Goal: Task Accomplishment & Management: Complete application form

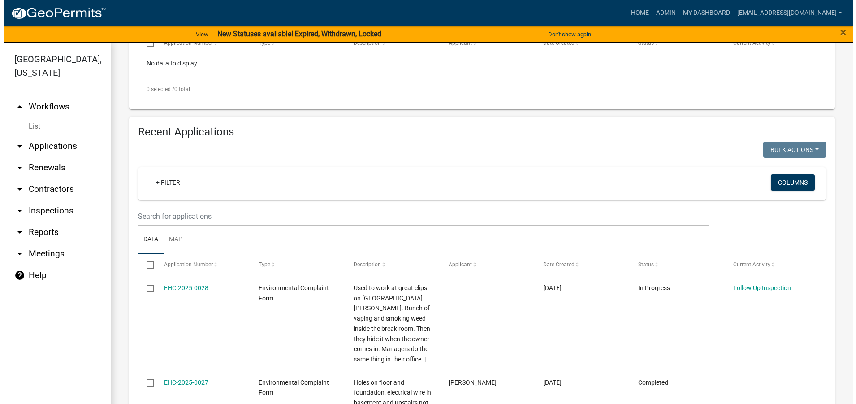
scroll to position [269, 0]
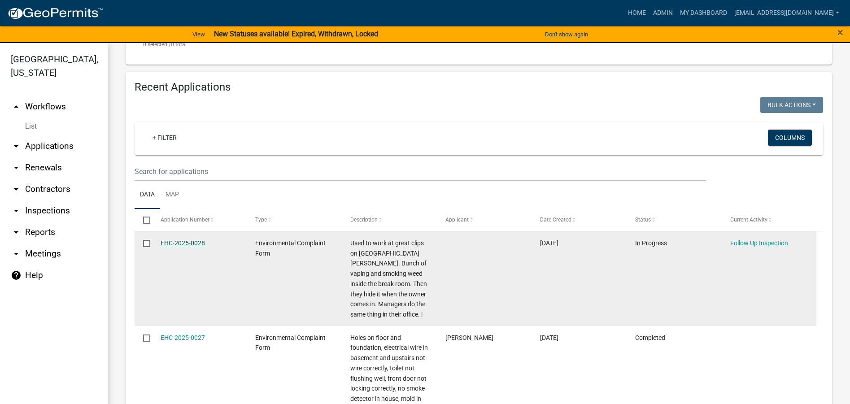
click at [185, 242] on link "EHC-2025-0028" at bounding box center [183, 242] width 44 height 7
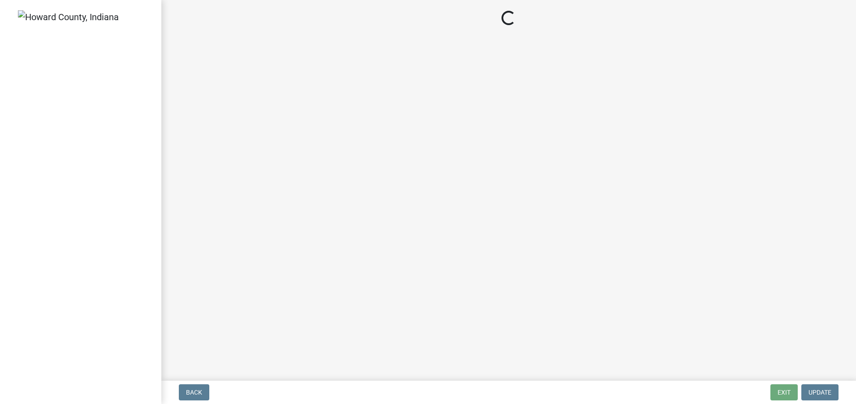
select select "27560442-e6ff-4b87-9ac8-a6e029971116"
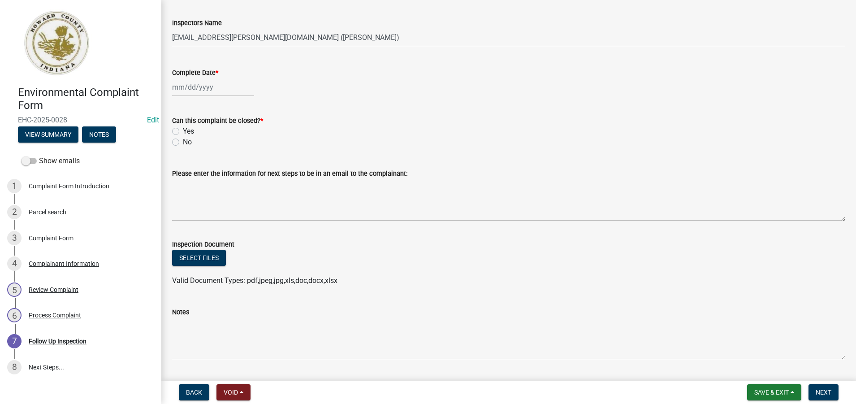
scroll to position [261, 0]
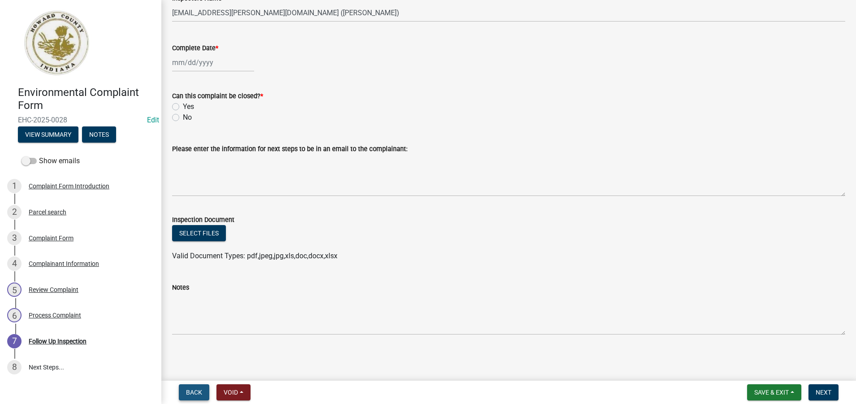
click at [200, 391] on span "Back" at bounding box center [194, 392] width 16 height 7
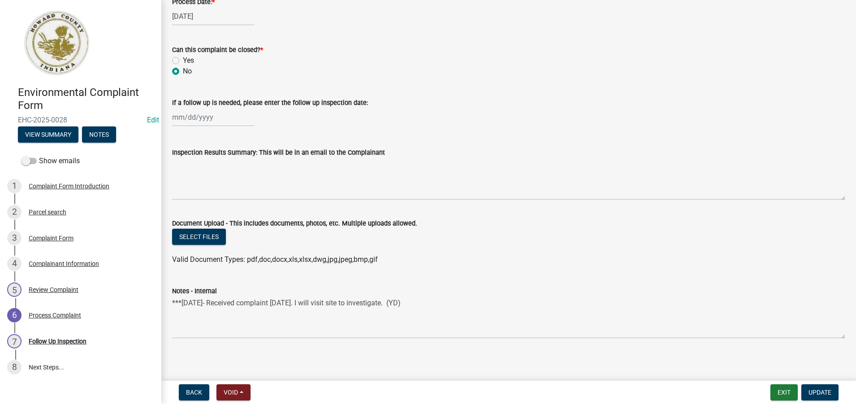
scroll to position [436, 0]
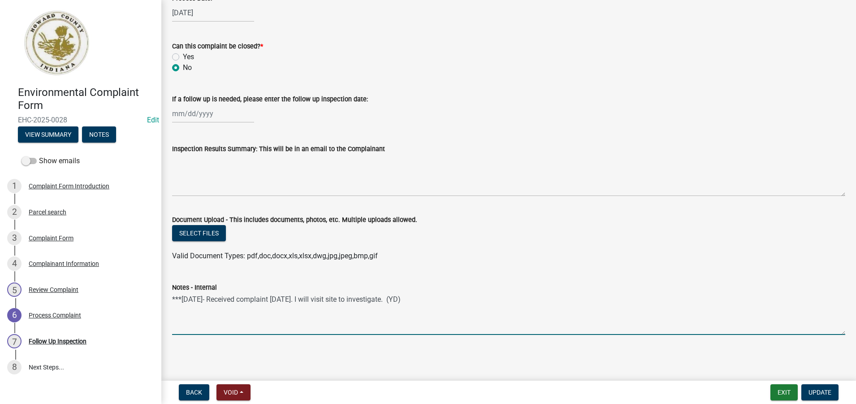
click at [406, 299] on textarea "***[DATE]- Received complaint [DATE]. I will visit site to investigate. (YD)" at bounding box center [508, 314] width 673 height 42
click at [581, 297] on textarea "***[DATE]- Received complaint [DATE]. I visited the store and spoke with busine…" at bounding box center [508, 314] width 673 height 42
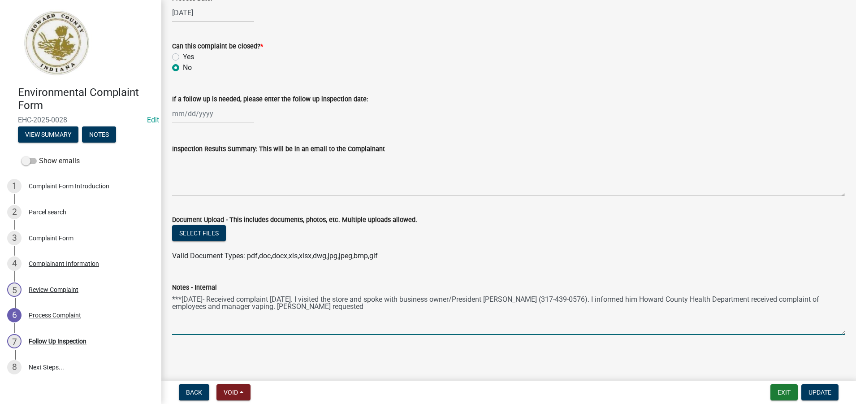
click at [572, 300] on textarea "***[DATE]- Received complaint [DATE]. I visited the store and spoke with busine…" at bounding box center [508, 314] width 673 height 42
click at [372, 308] on textarea "***[DATE]- Received complaint [DATE]. I visited the store and spoke with busine…" at bounding box center [508, 314] width 673 height 42
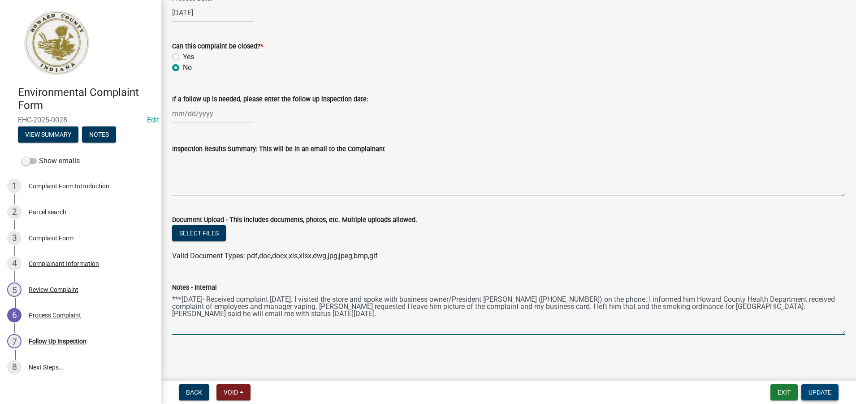
type textarea "***[DATE]- Received complaint [DATE]. I visited the store and spoke with busine…"
click at [816, 393] on span "Update" at bounding box center [820, 392] width 23 height 7
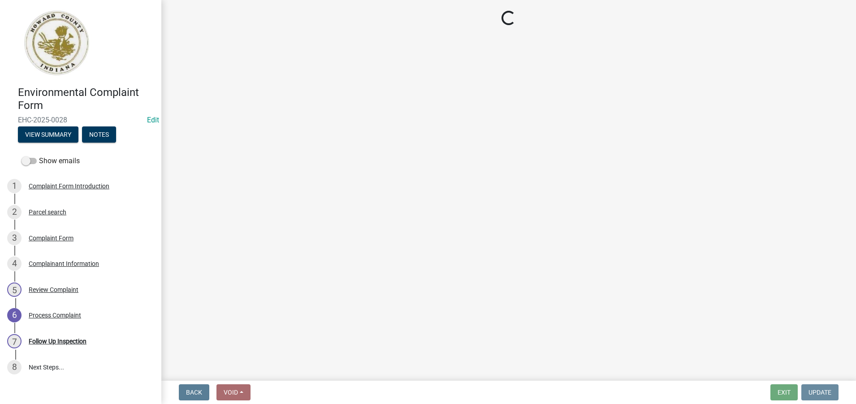
scroll to position [0, 0]
select select "27560442-e6ff-4b87-9ac8-a6e029971116"
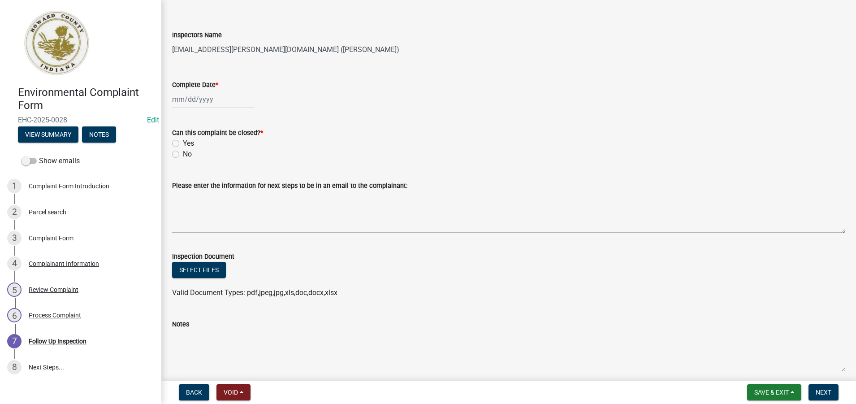
scroll to position [261, 0]
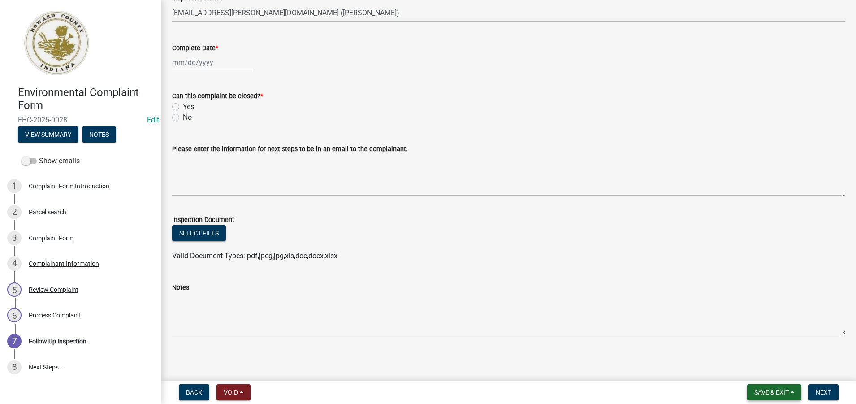
click at [763, 393] on span "Save & Exit" at bounding box center [772, 392] width 35 height 7
click at [754, 367] on button "Save & Exit" at bounding box center [766, 369] width 72 height 22
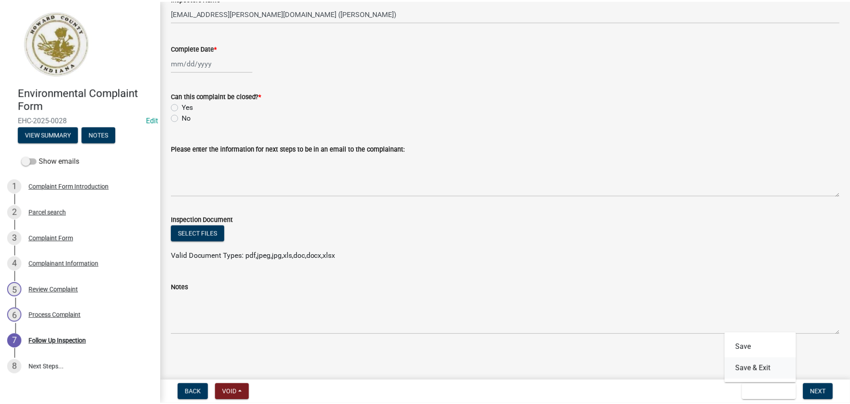
scroll to position [0, 0]
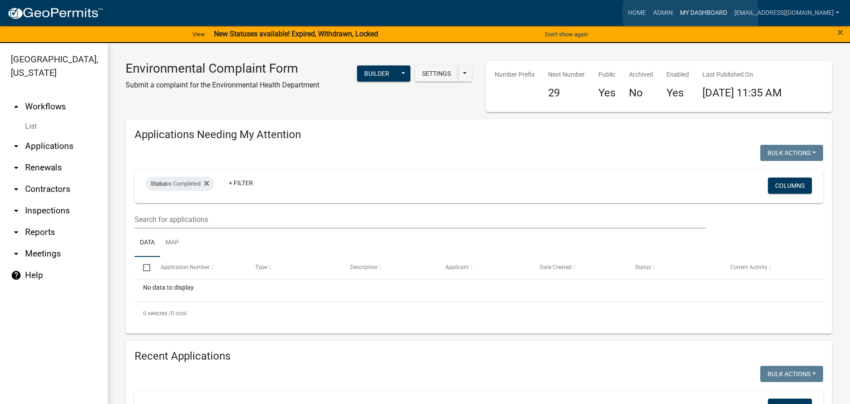
click at [690, 13] on link "My Dashboard" at bounding box center [703, 12] width 54 height 17
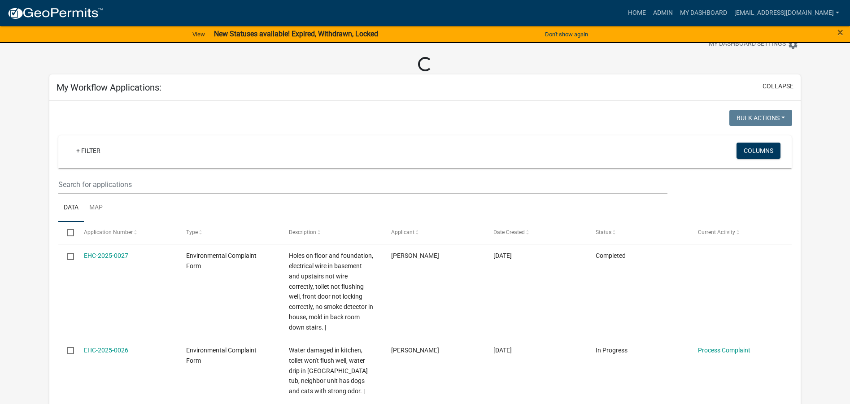
scroll to position [45, 0]
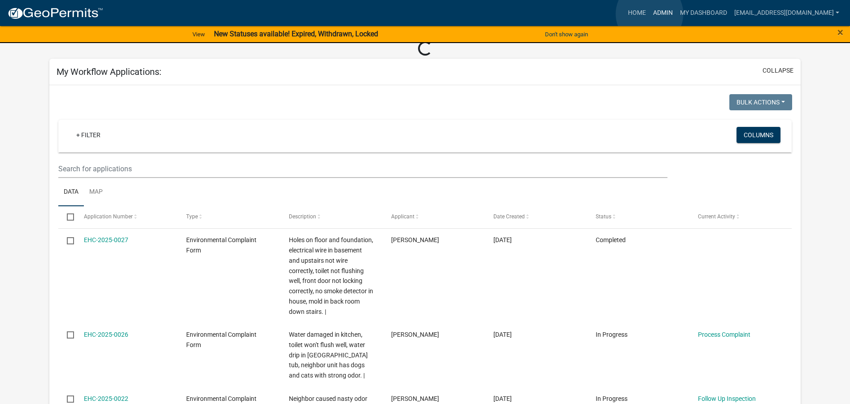
click at [649, 14] on link "Admin" at bounding box center [662, 12] width 27 height 17
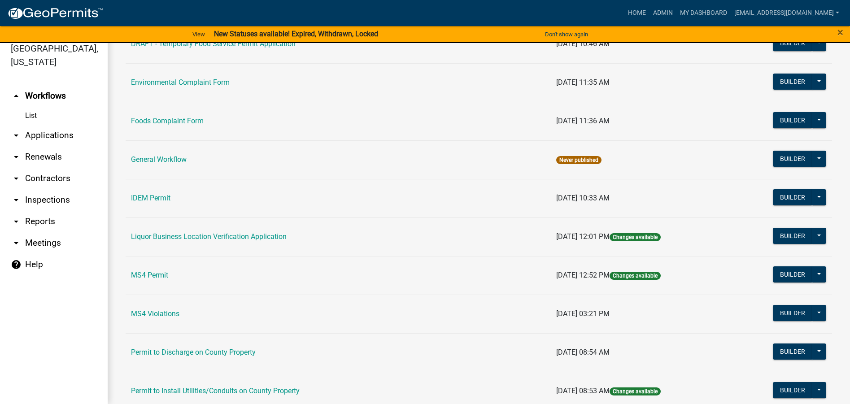
scroll to position [478, 0]
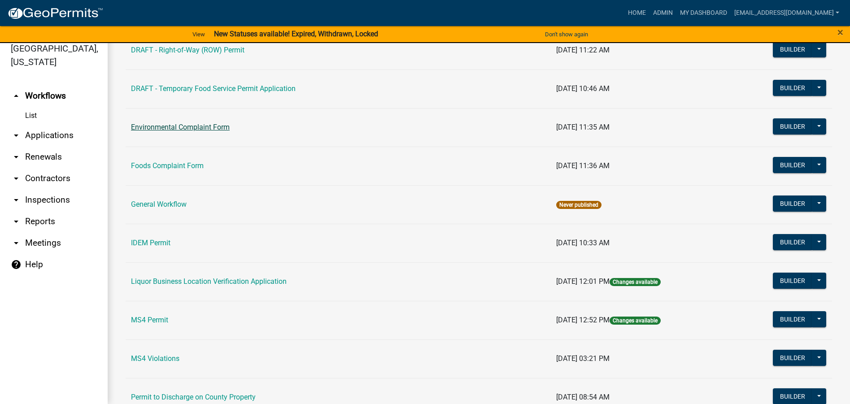
click at [215, 126] on link "Environmental Complaint Form" at bounding box center [180, 127] width 99 height 9
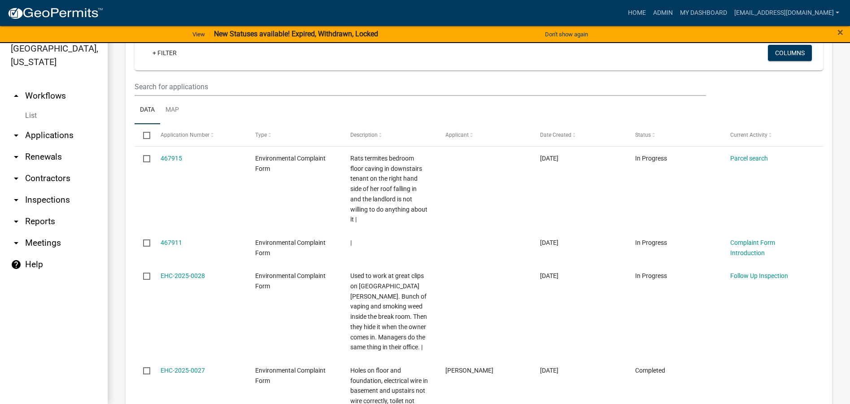
scroll to position [359, 0]
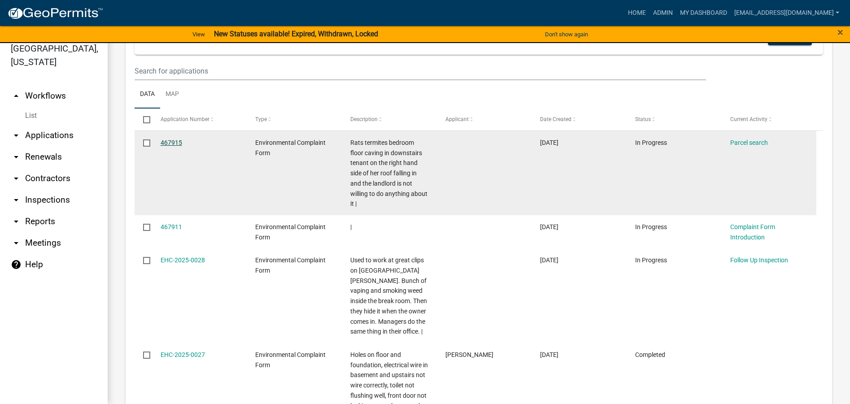
click at [173, 141] on link "467915" at bounding box center [172, 142] width 22 height 7
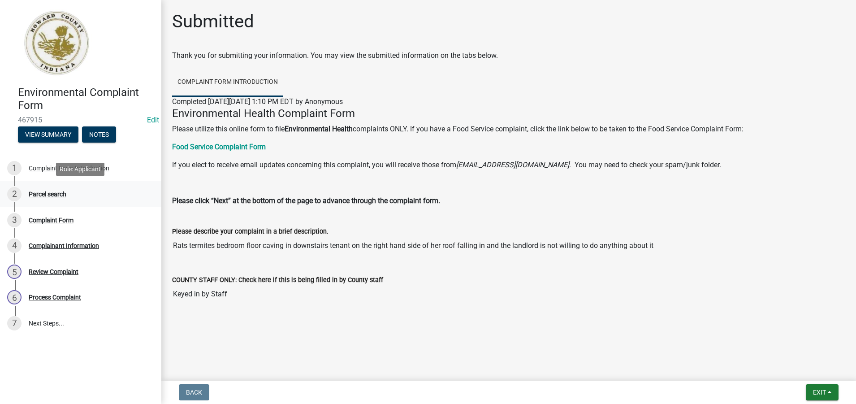
click at [47, 193] on div "Parcel search" at bounding box center [48, 194] width 38 height 6
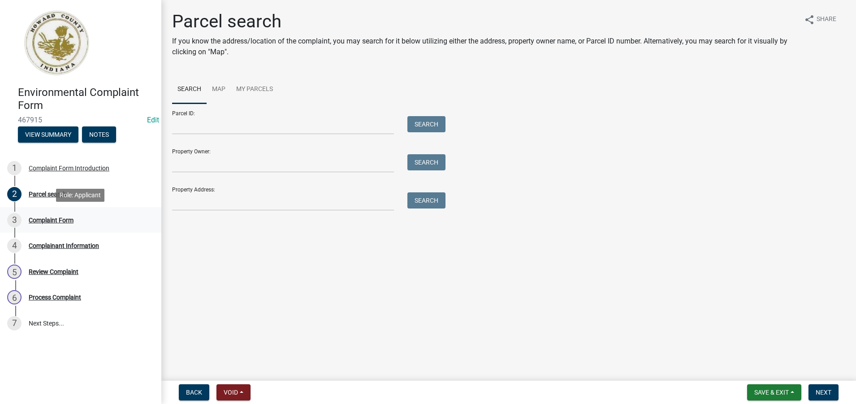
click at [51, 221] on div "Complaint Form" at bounding box center [51, 220] width 45 height 6
click at [51, 219] on div "Complaint Form" at bounding box center [51, 220] width 45 height 6
click at [197, 390] on span "Back" at bounding box center [194, 392] width 16 height 7
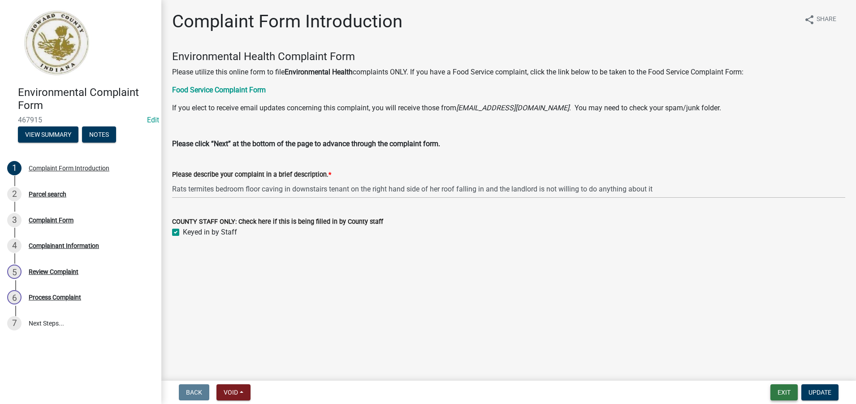
click at [779, 391] on button "Exit" at bounding box center [784, 392] width 27 height 16
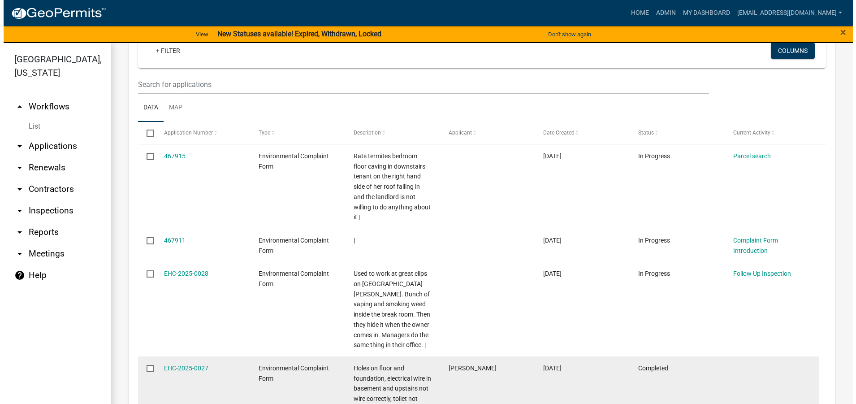
scroll to position [359, 0]
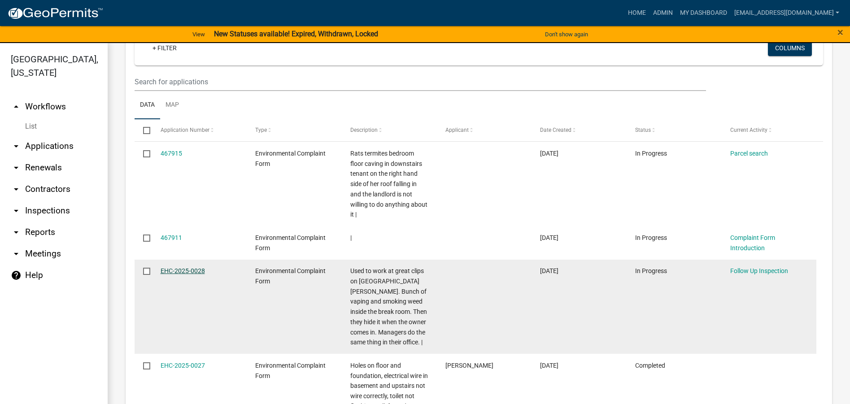
click at [170, 270] on link "EHC-2025-0028" at bounding box center [183, 270] width 44 height 7
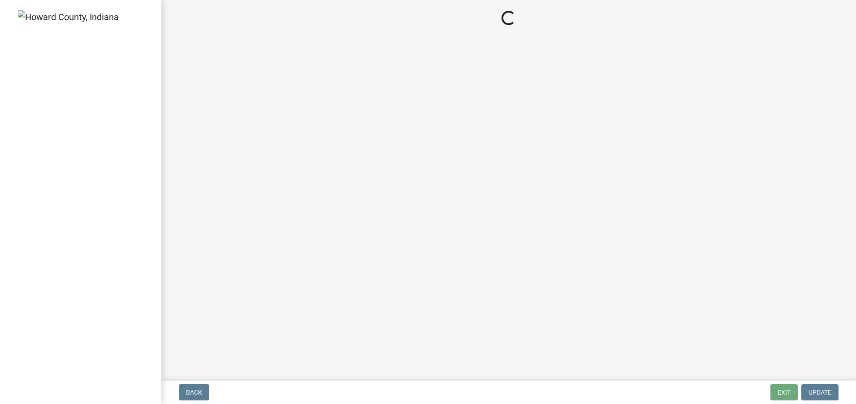
select select "27560442-e6ff-4b87-9ac8-a6e029971116"
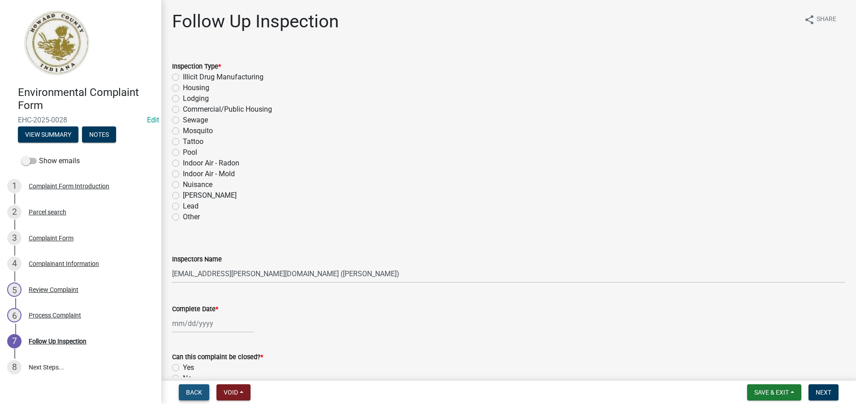
click at [194, 392] on span "Back" at bounding box center [194, 392] width 16 height 7
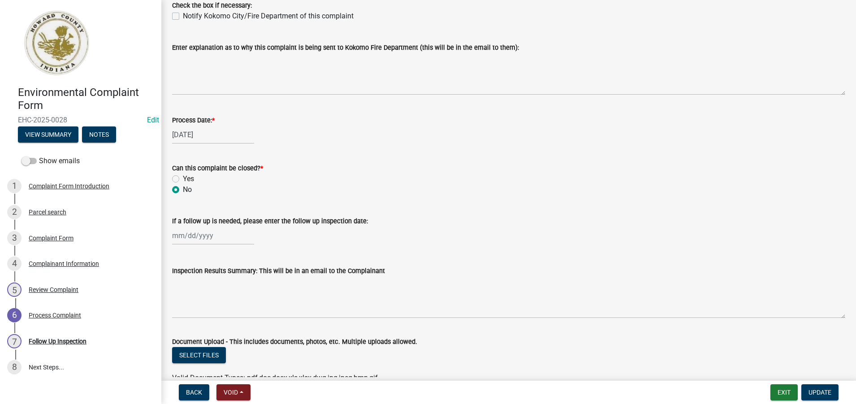
scroll to position [436, 0]
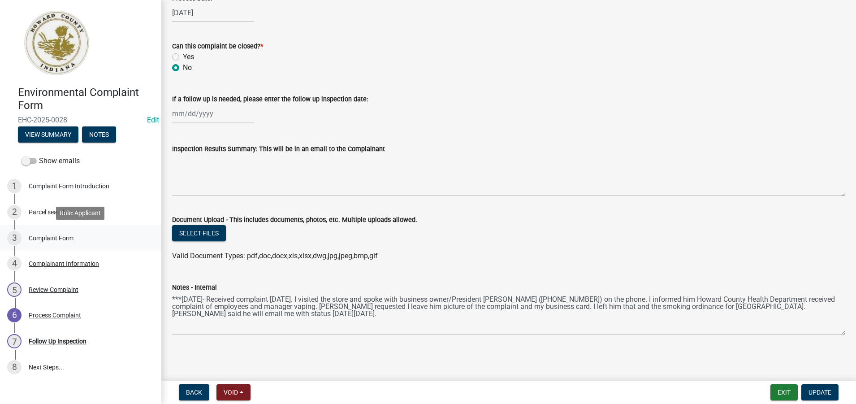
click at [52, 235] on div "Complaint Form" at bounding box center [51, 238] width 45 height 6
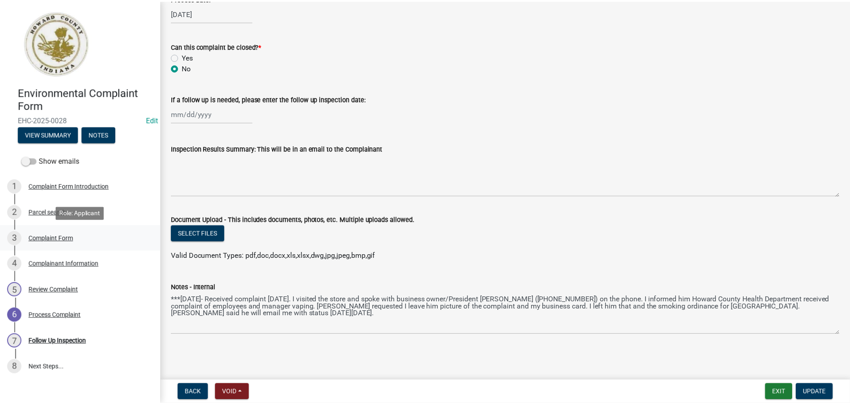
scroll to position [0, 0]
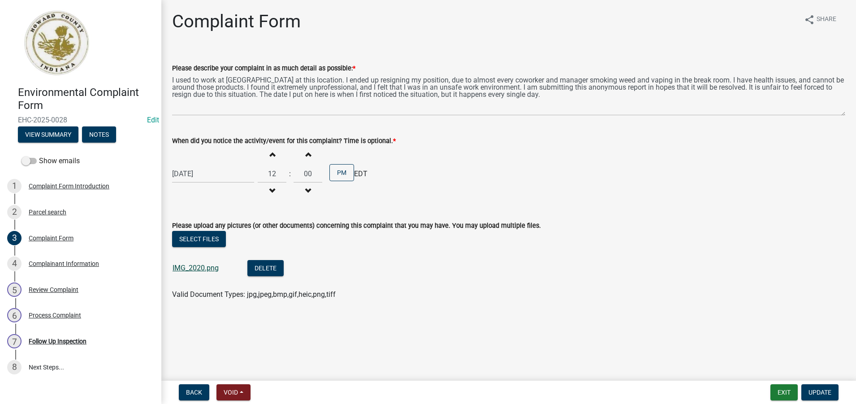
click at [201, 266] on link "IMG_2020.png" at bounding box center [196, 268] width 46 height 9
click at [51, 187] on div "Complaint Form Introduction" at bounding box center [69, 186] width 81 height 6
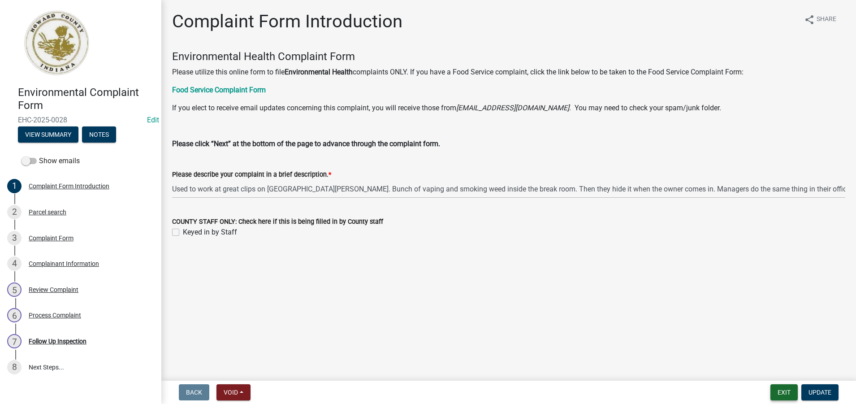
click at [786, 390] on button "Exit" at bounding box center [784, 392] width 27 height 16
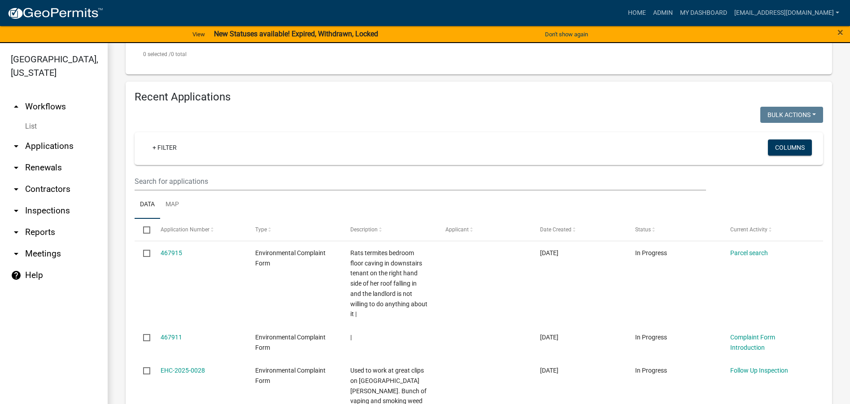
scroll to position [269, 0]
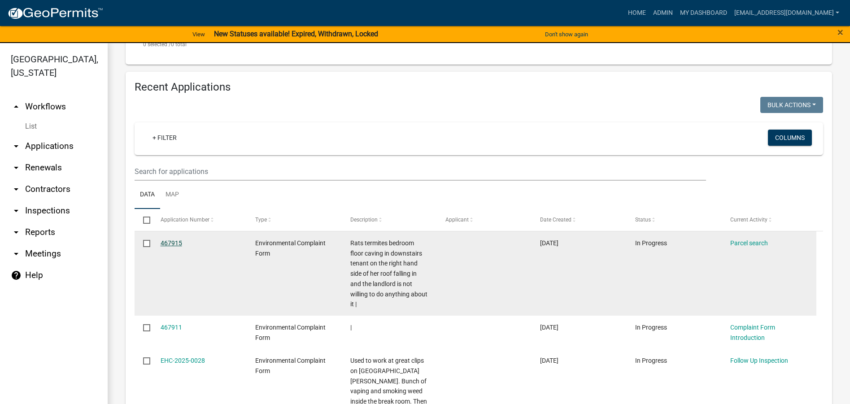
click at [170, 243] on link "467915" at bounding box center [172, 242] width 22 height 7
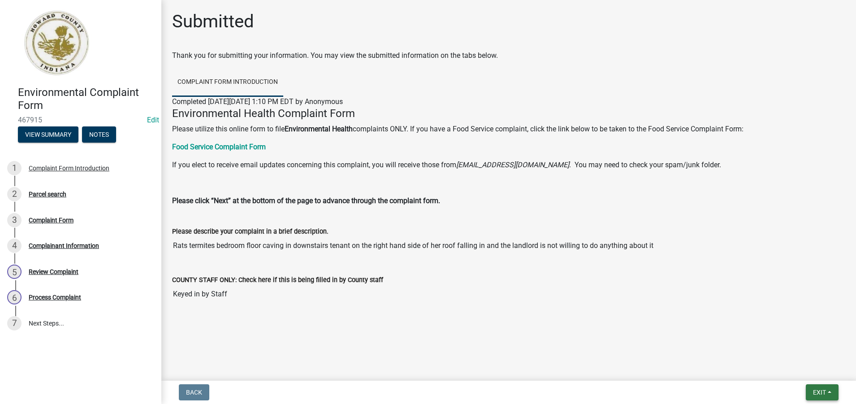
click at [812, 392] on button "Exit" at bounding box center [822, 392] width 33 height 16
click at [563, 49] on div "Submitted Thank you for submitting your information. You may view the submitted…" at bounding box center [508, 170] width 687 height 318
click at [822, 394] on span "Exit" at bounding box center [819, 392] width 13 height 7
click at [804, 373] on button "Save & Exit" at bounding box center [803, 369] width 72 height 22
